Goal: Navigation & Orientation: Find specific page/section

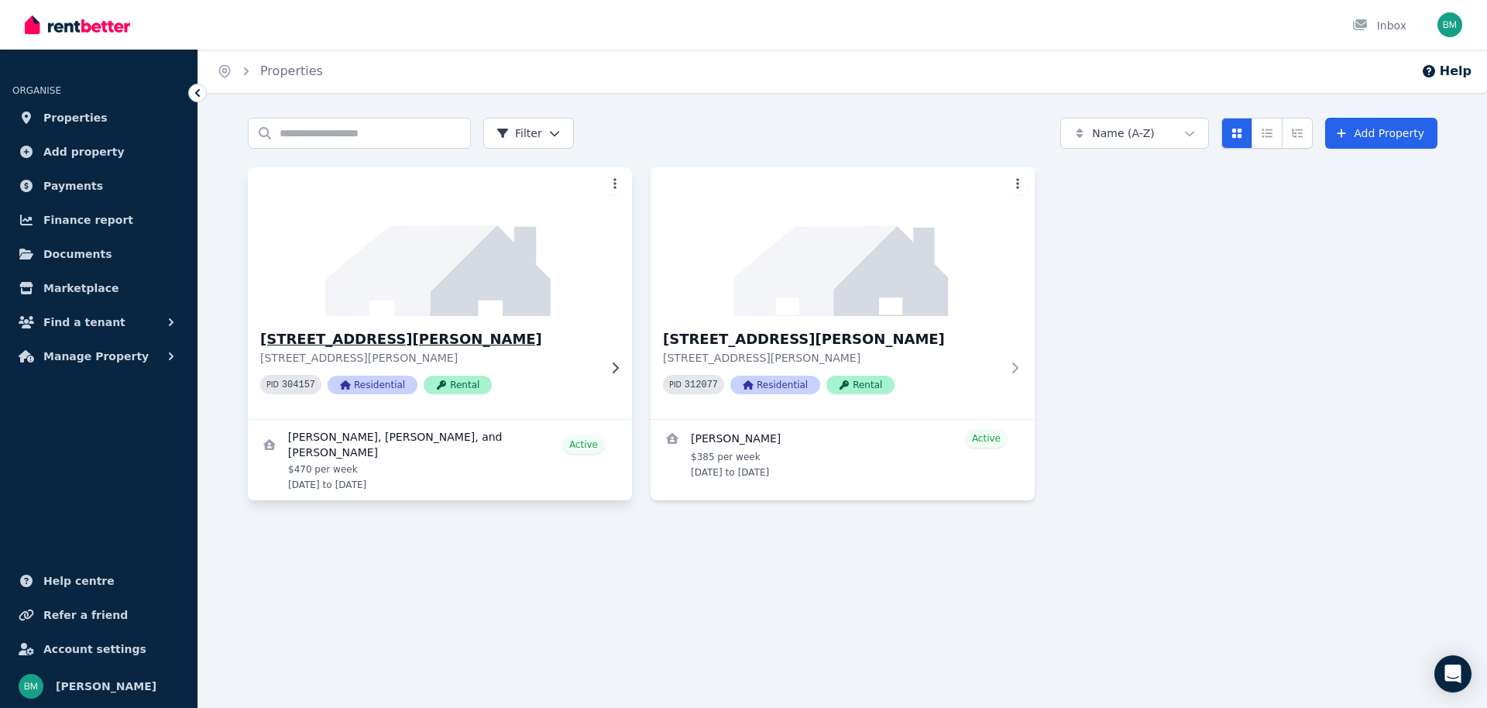
click at [393, 293] on img at bounding box center [439, 241] width 403 height 156
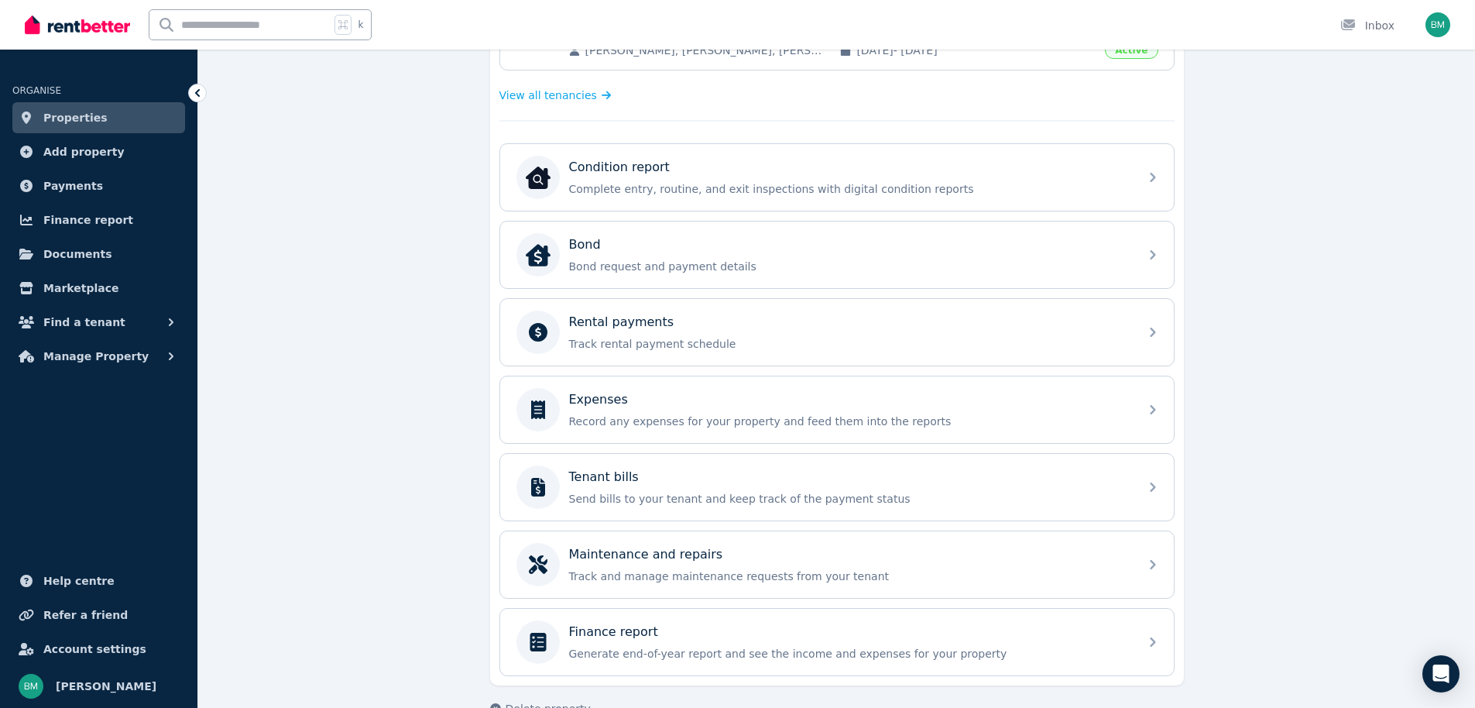
scroll to position [448, 0]
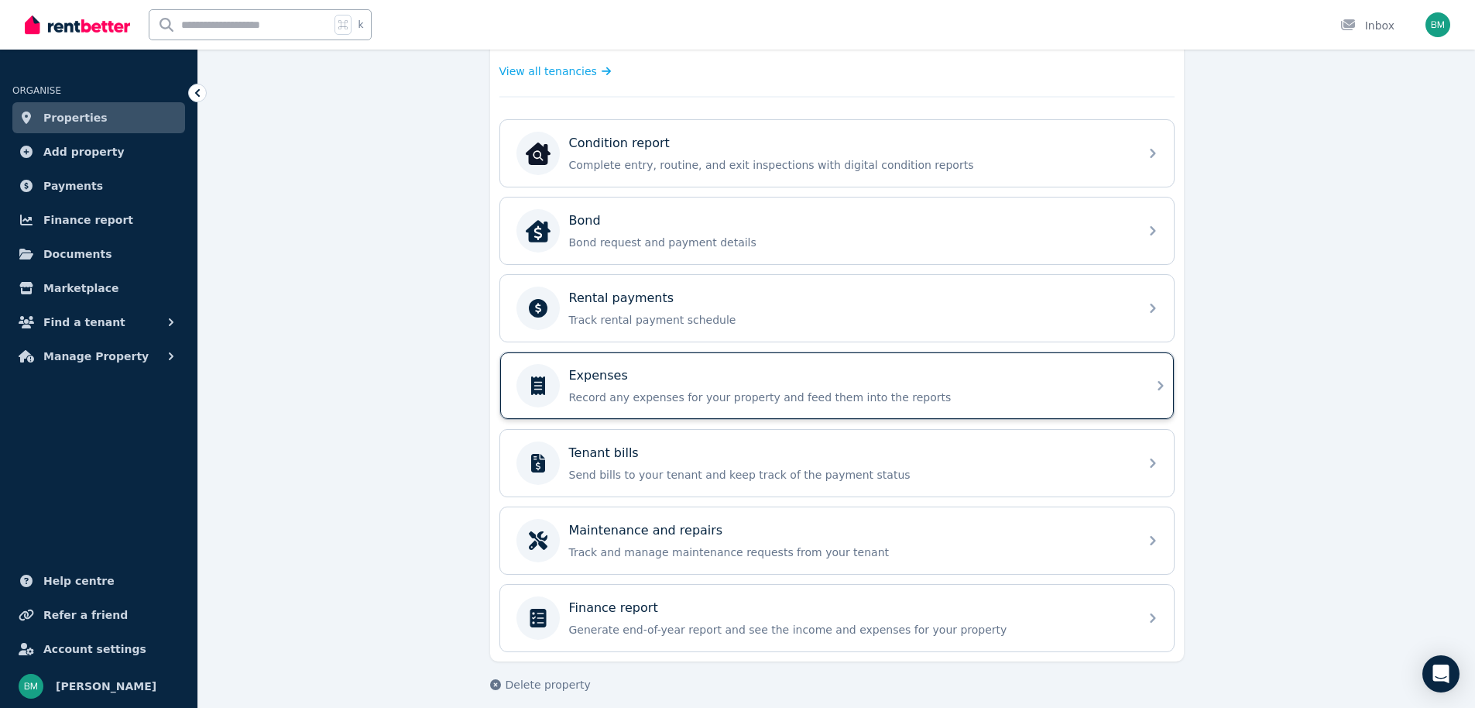
click at [659, 385] on div "Expenses Record any expenses for your property and feed them into the reports" at bounding box center [849, 385] width 561 height 39
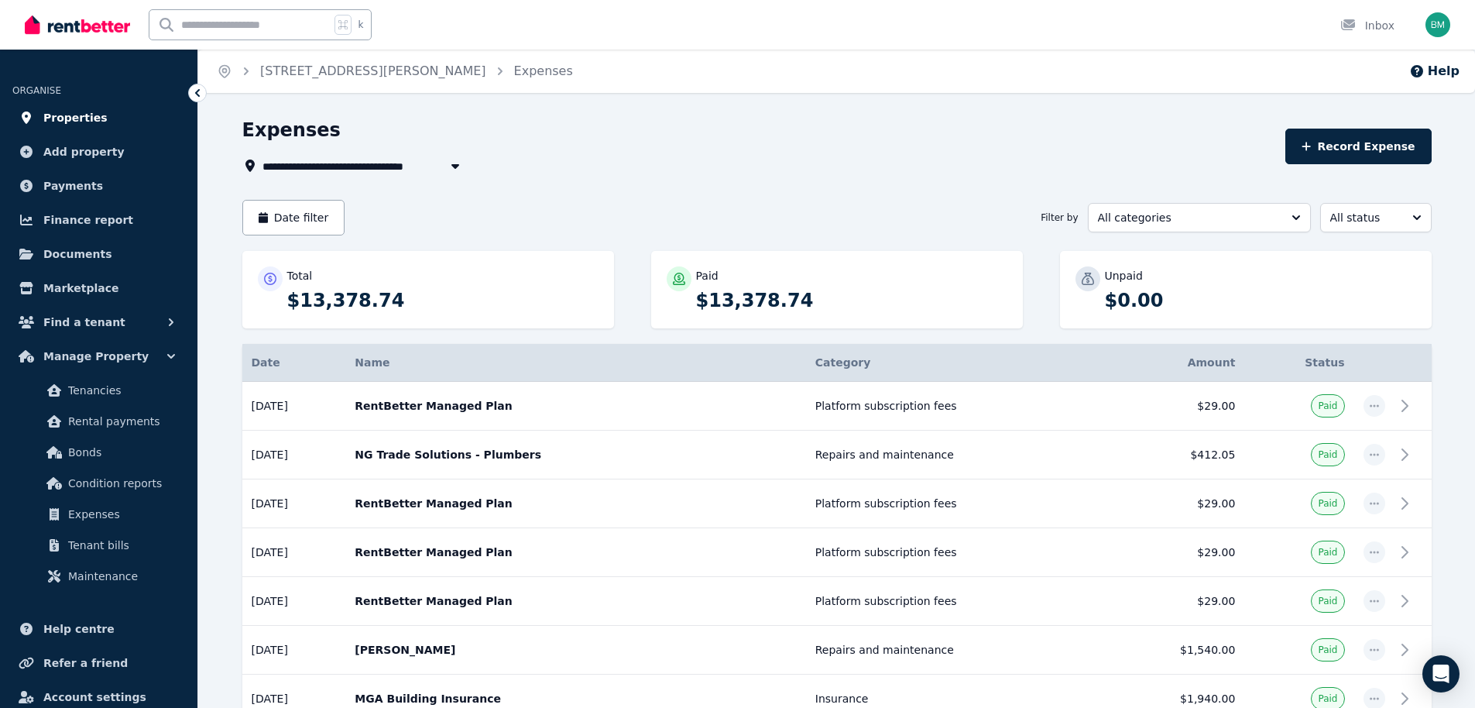
click at [80, 119] on span "Properties" at bounding box center [75, 117] width 64 height 19
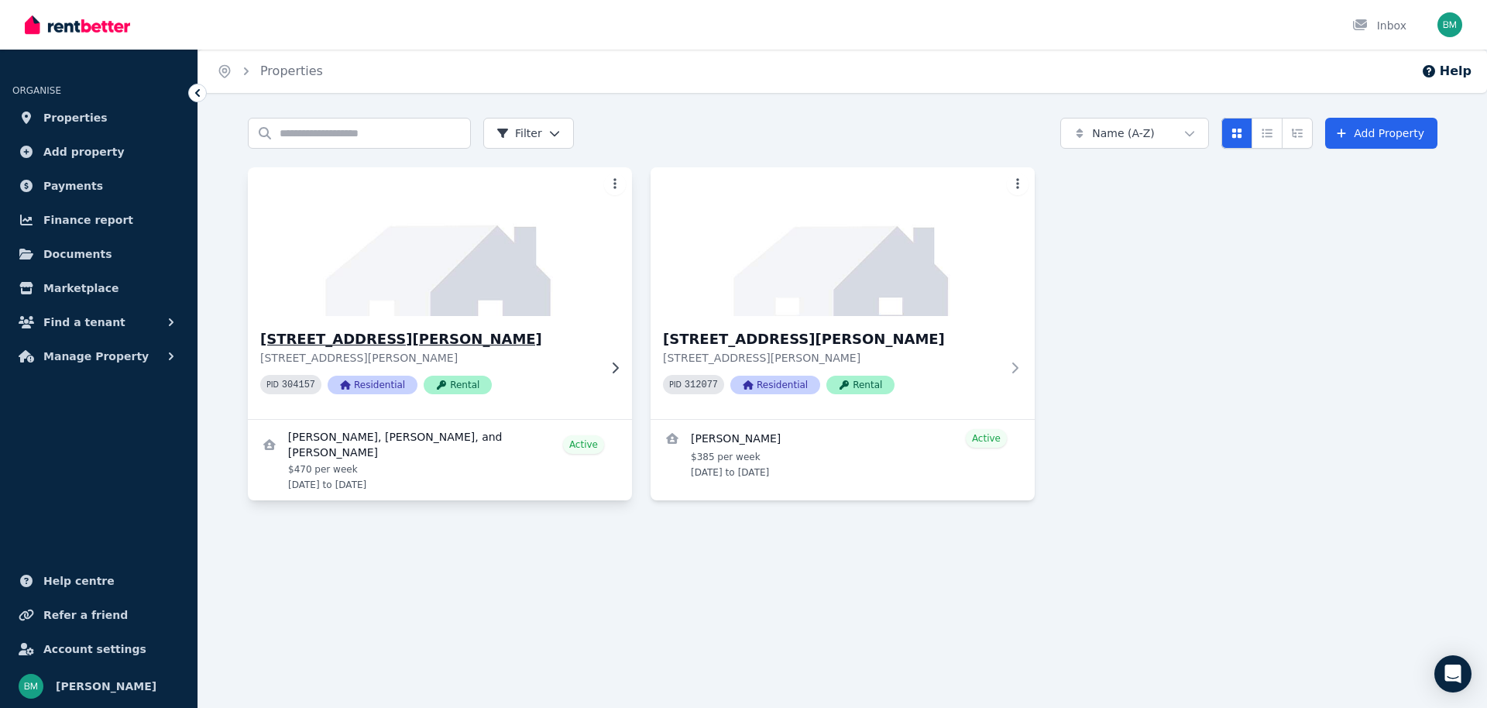
click at [344, 341] on h3 "[STREET_ADDRESS][PERSON_NAME]" at bounding box center [429, 339] width 338 height 22
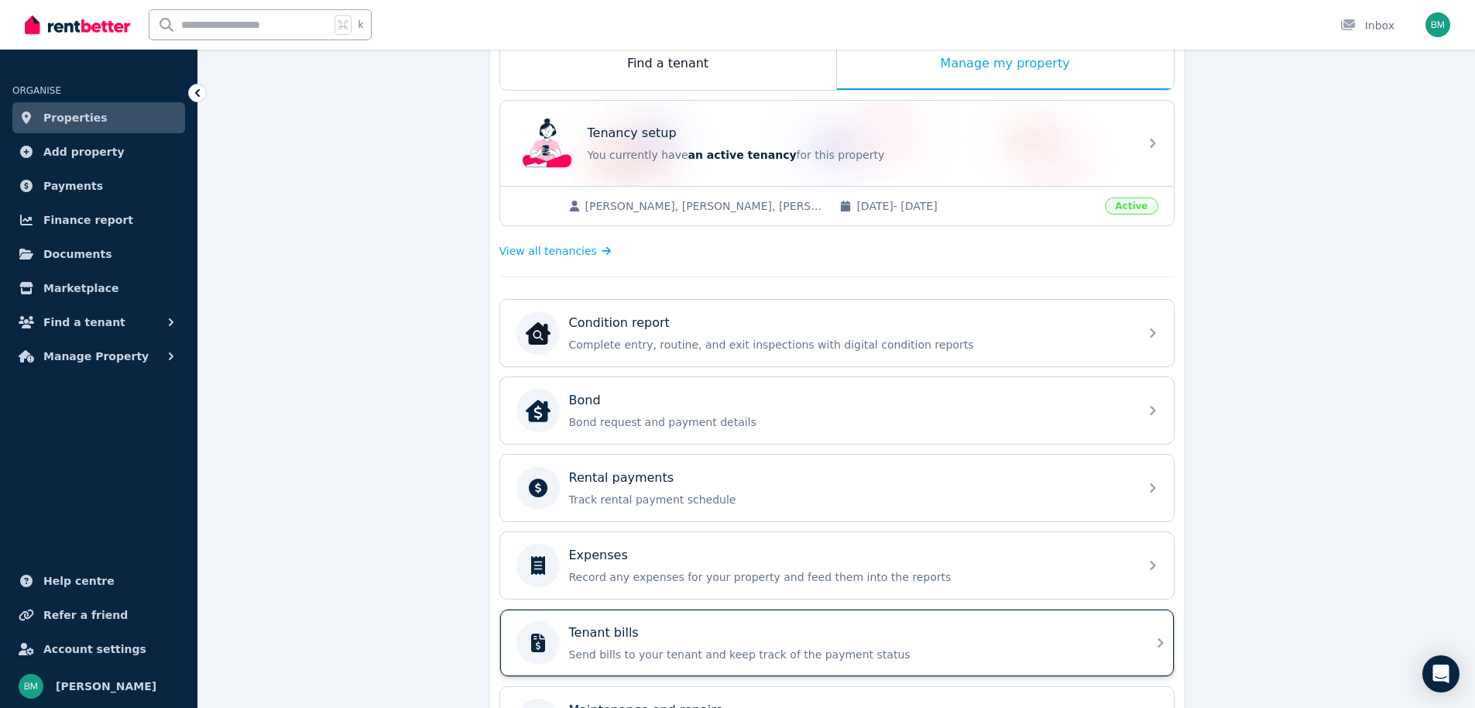
scroll to position [460, 0]
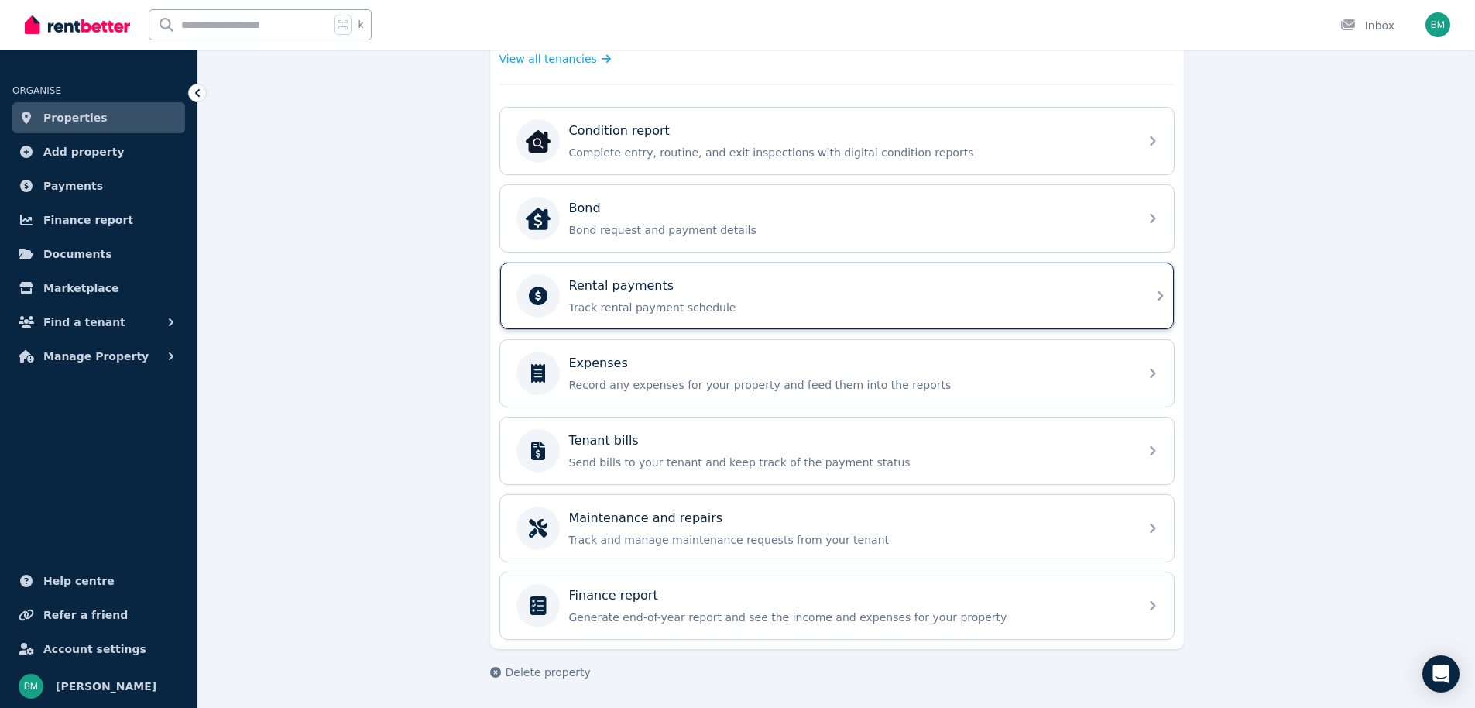
click at [599, 303] on p "Track rental payment schedule" at bounding box center [849, 307] width 561 height 15
